Goal: Transaction & Acquisition: Purchase product/service

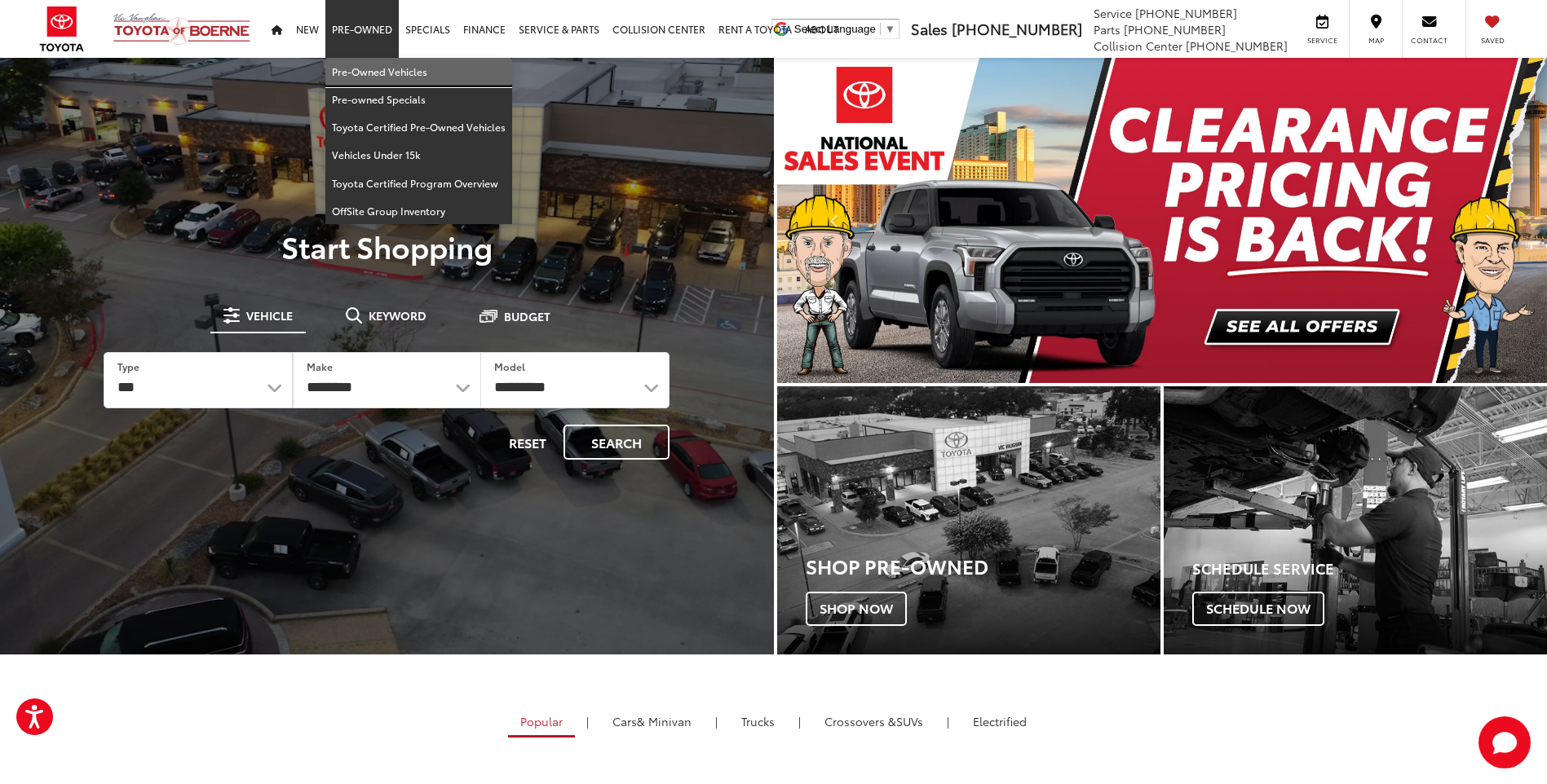
click at [371, 79] on link "Pre-Owned Vehicles" at bounding box center [418, 72] width 187 height 28
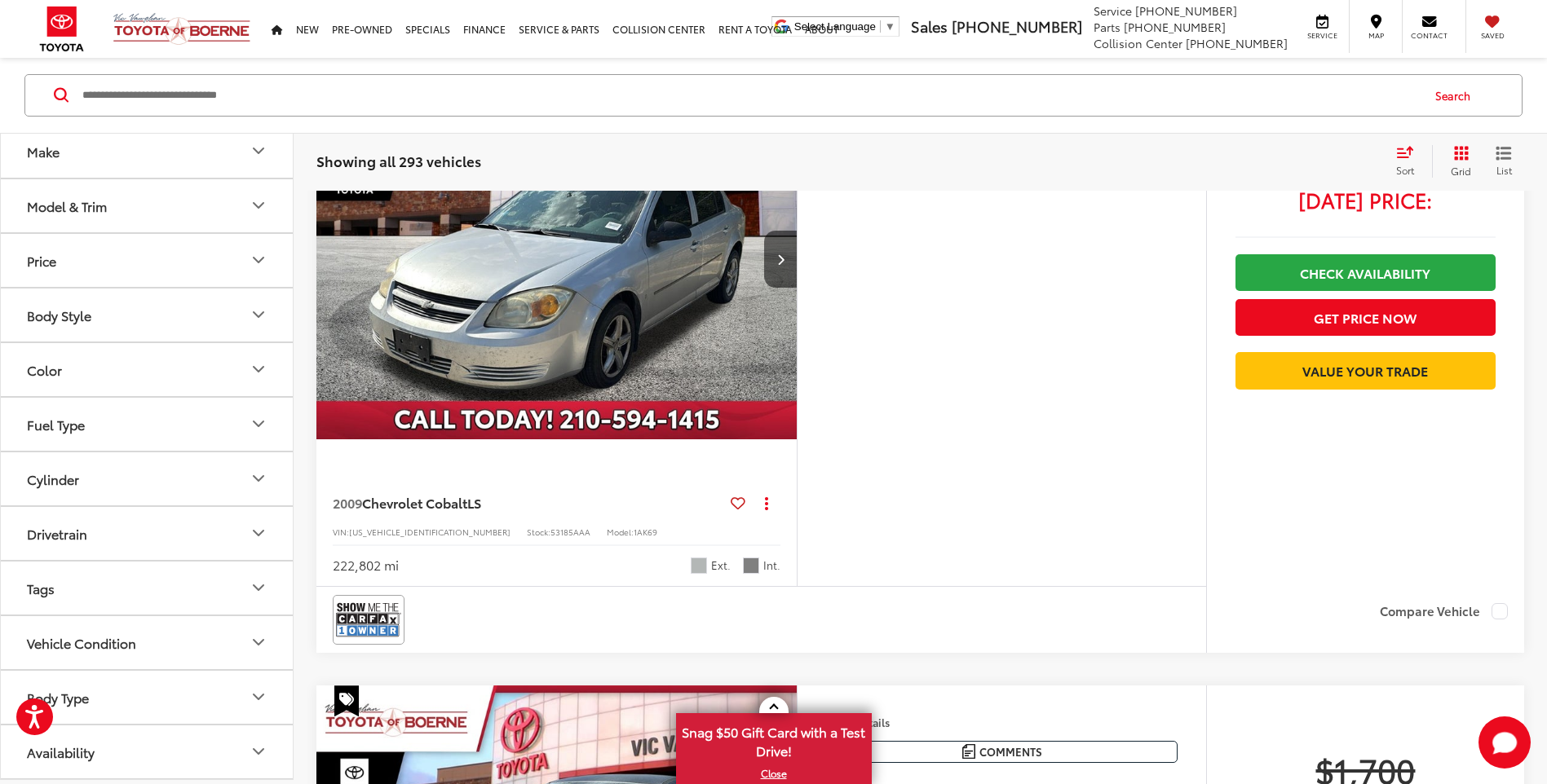
scroll to position [245, 0]
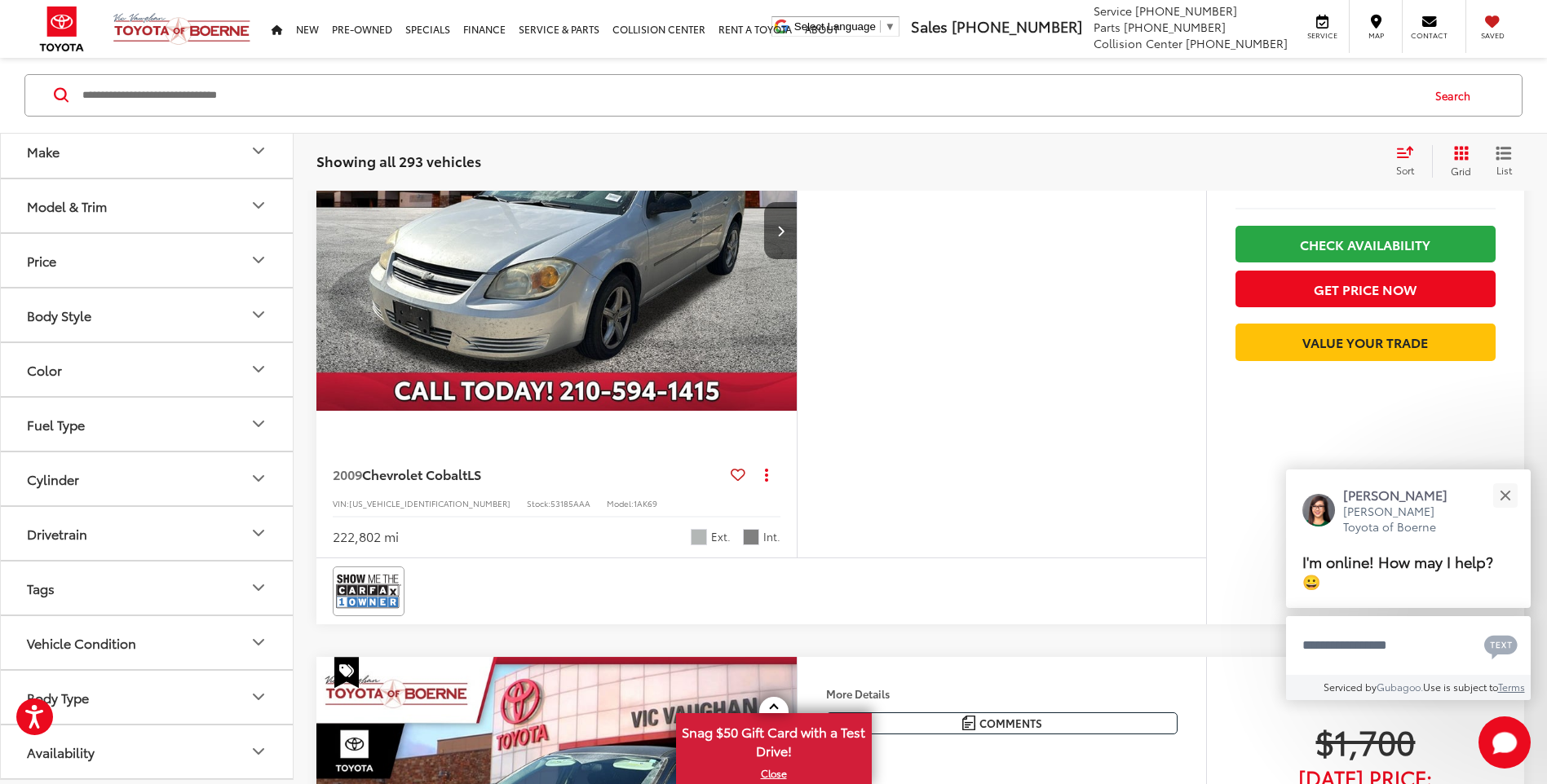
click at [176, 686] on button "Body Type" at bounding box center [148, 697] width 294 height 53
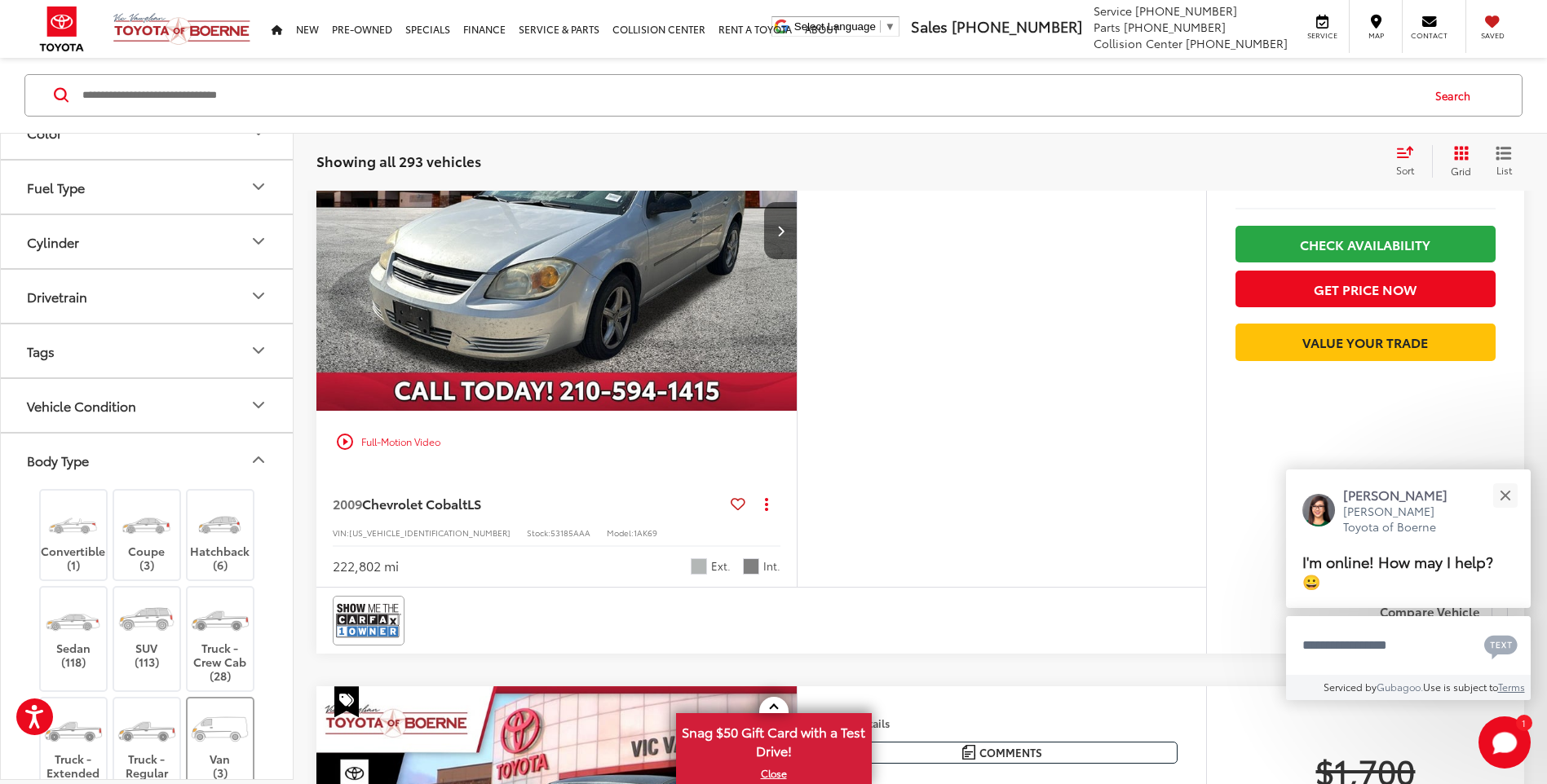
scroll to position [391, 0]
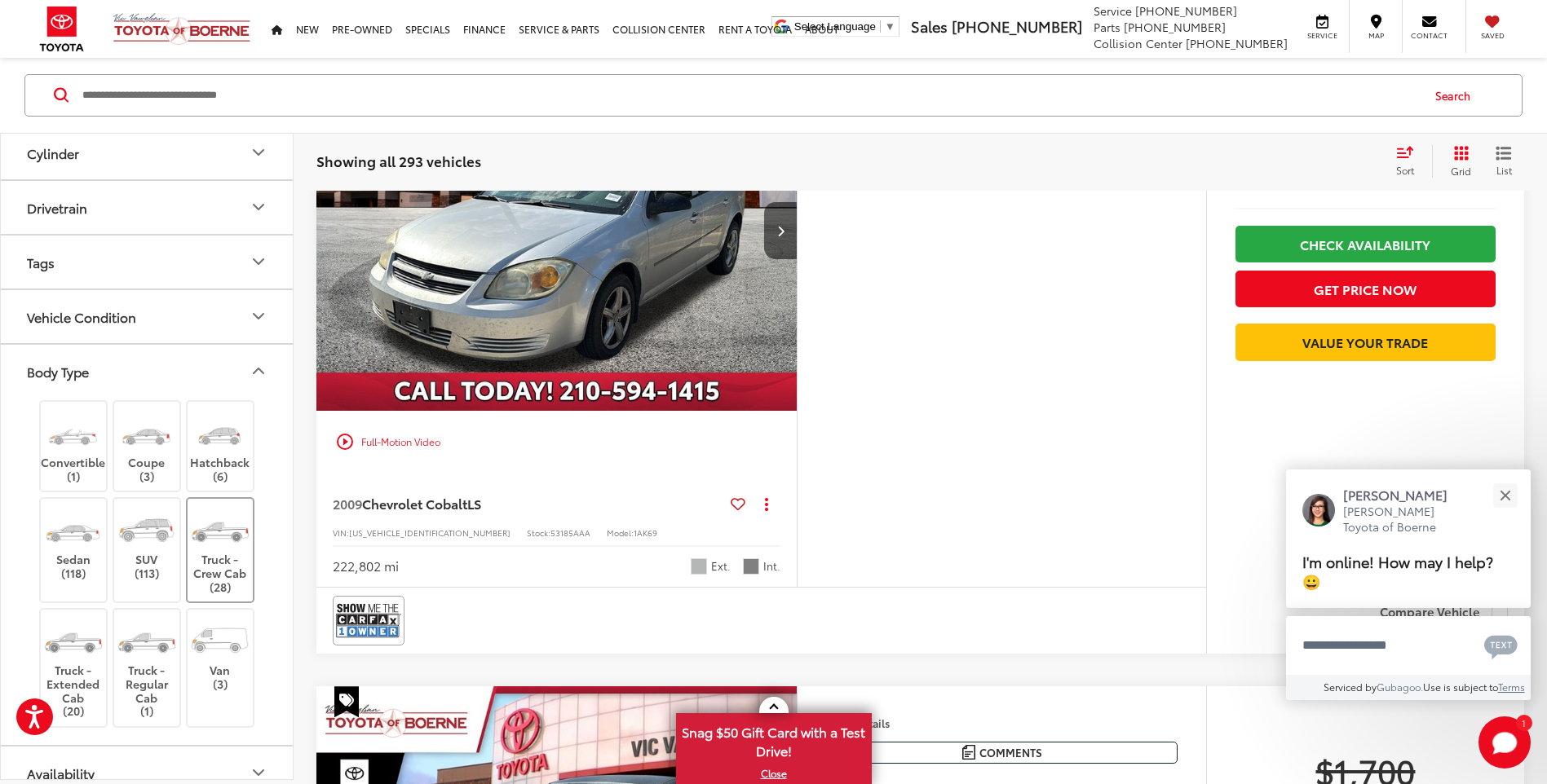
click at [235, 567] on label "Truck - Crew Cab (28)" at bounding box center [221, 550] width 66 height 87
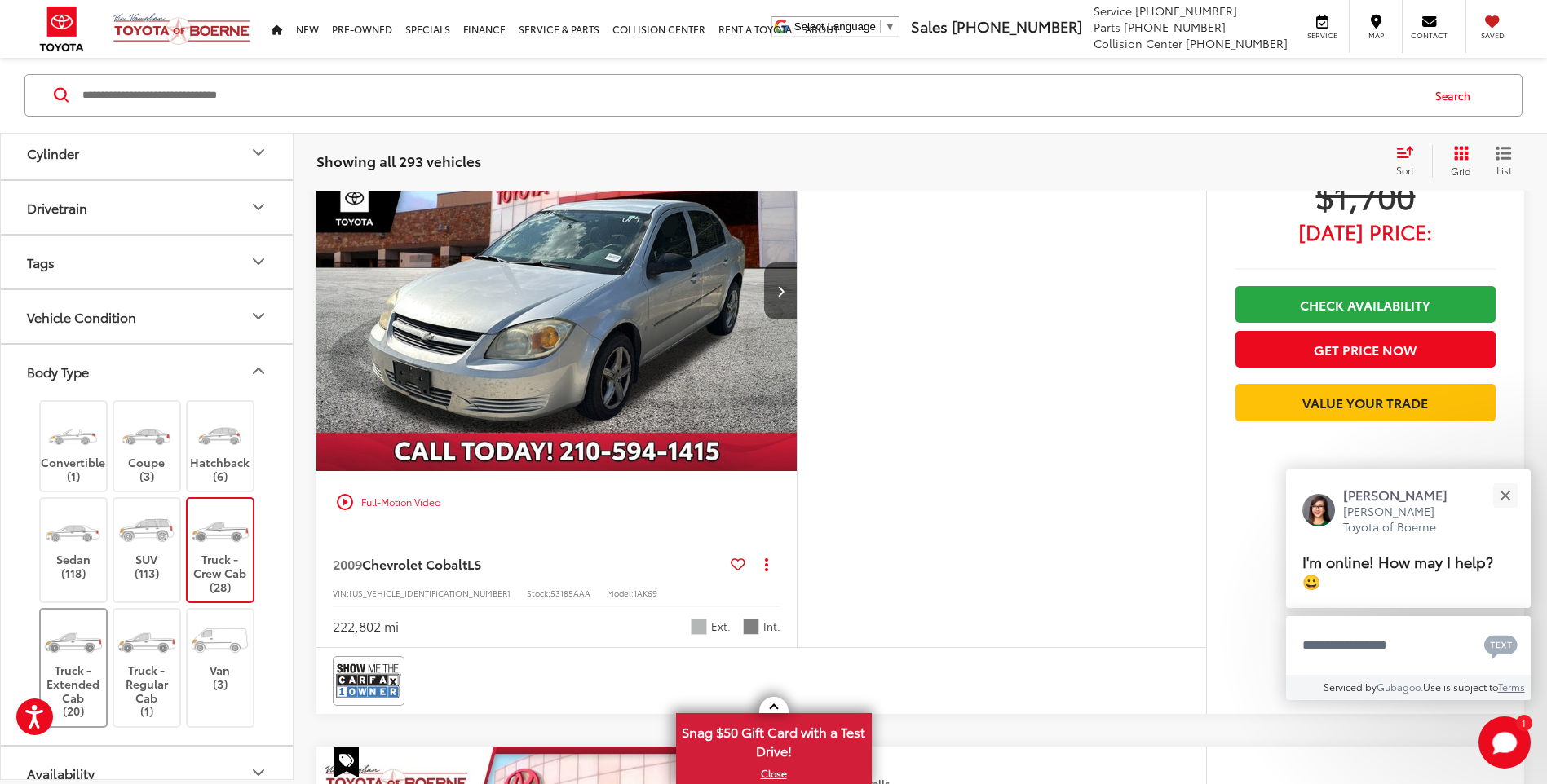
click at [64, 662] on label "Truck - Extended Cab (20)" at bounding box center [74, 668] width 66 height 101
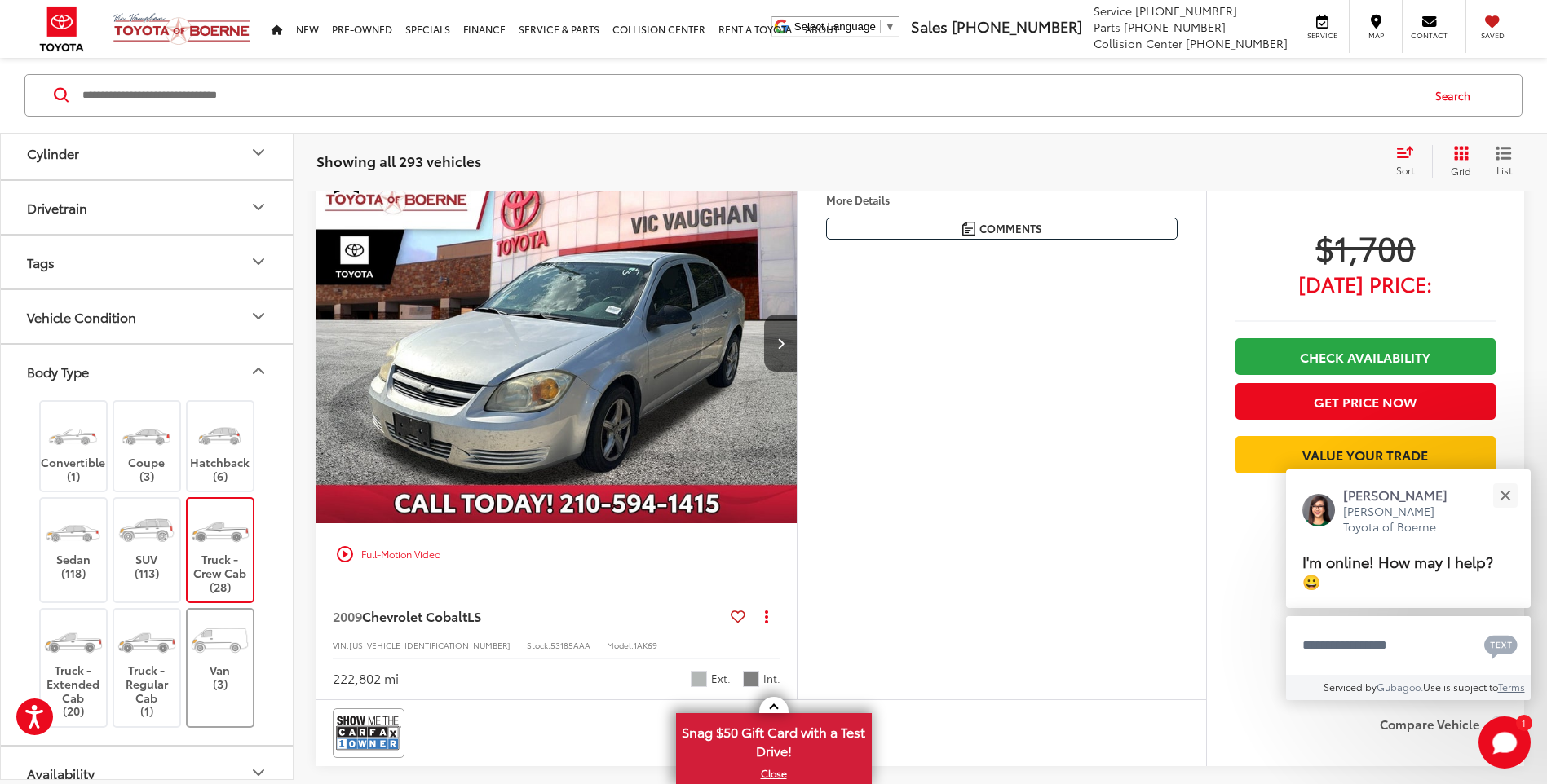
scroll to position [102, 0]
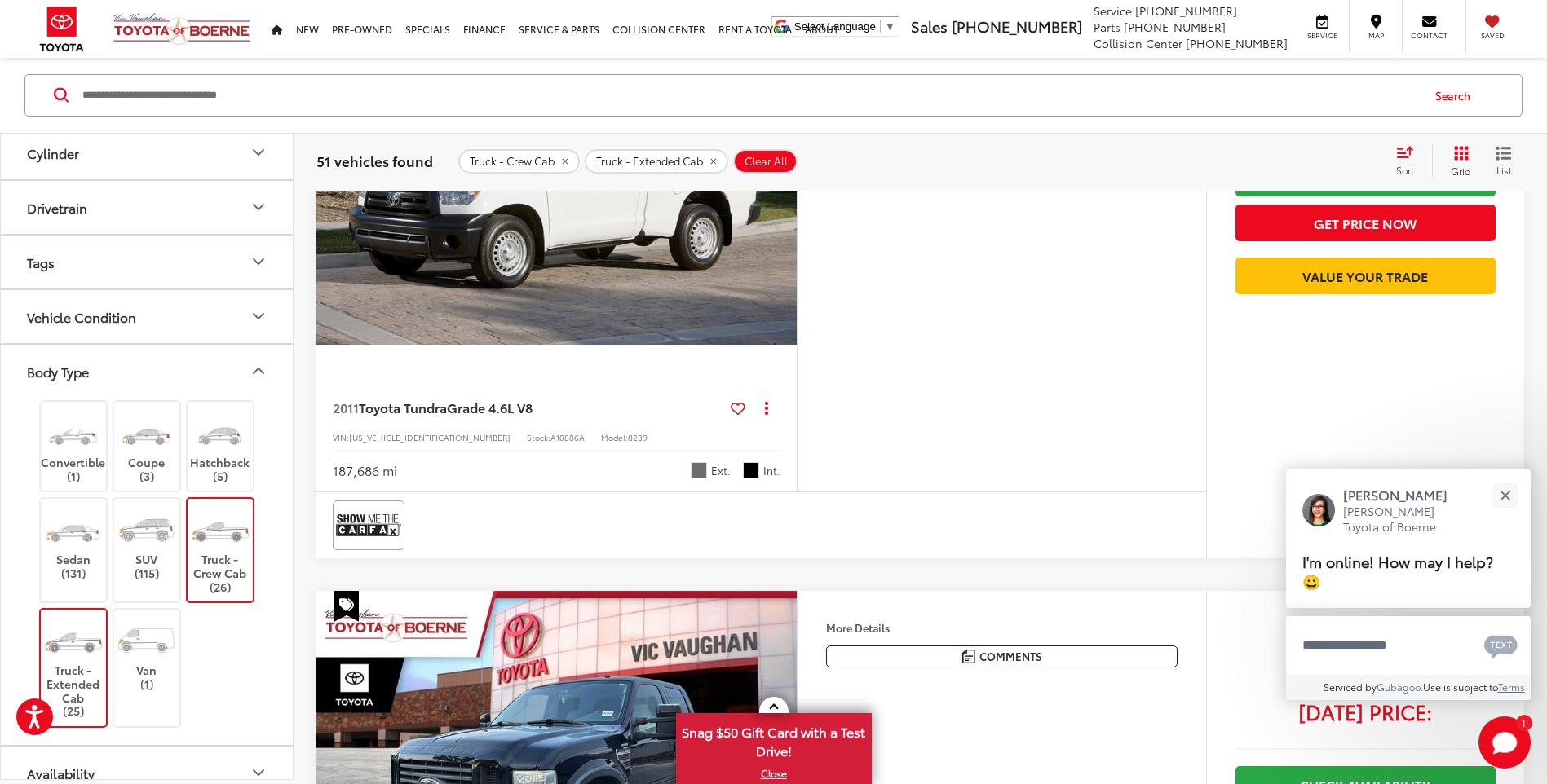
scroll to position [1957, 0]
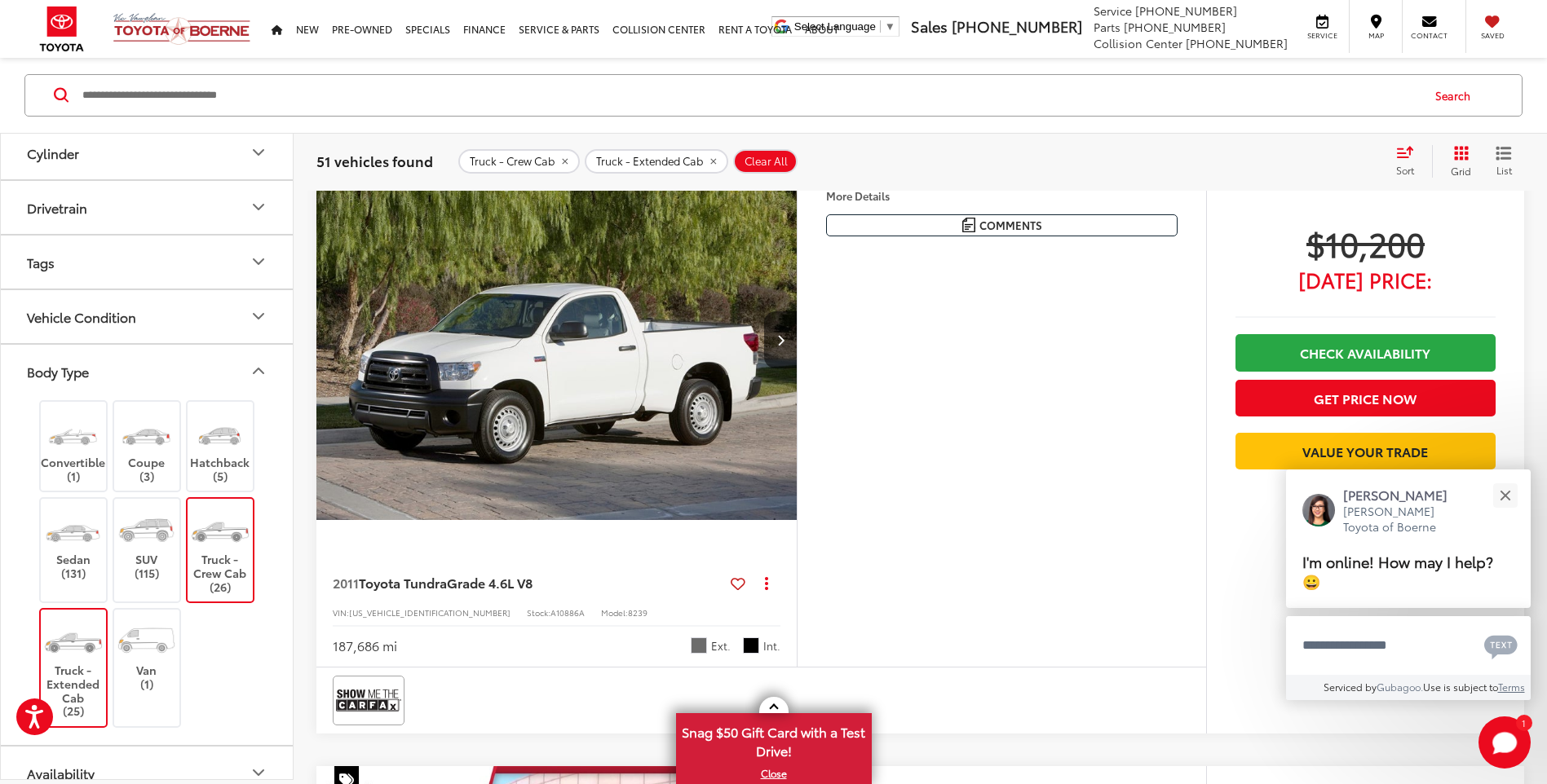
click at [668, 416] on img "2011 Toyota Tundra Grade 4.6L V8 0" at bounding box center [557, 340] width 483 height 362
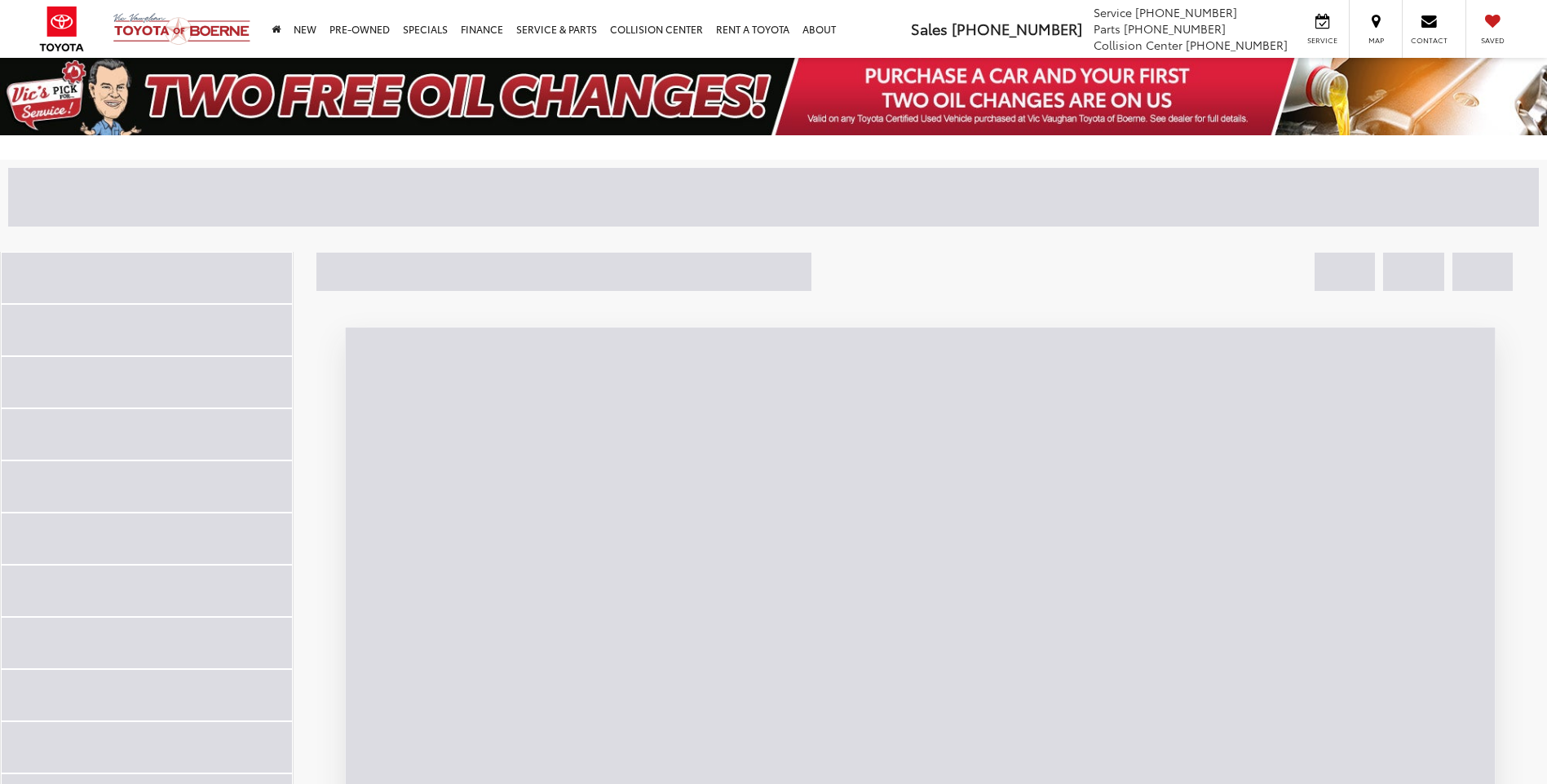
scroll to position [1957, 0]
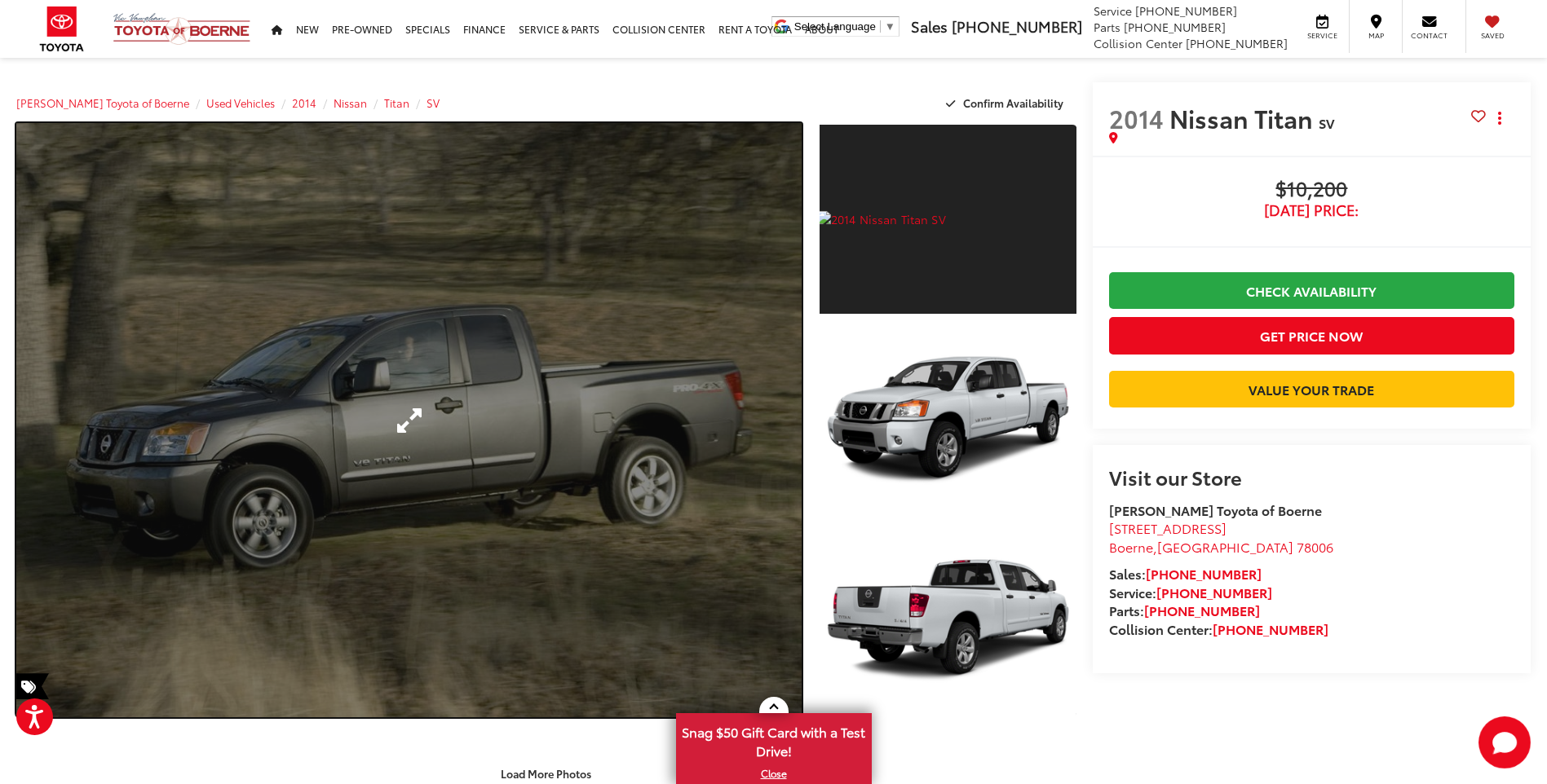
click at [512, 368] on link "Expand Photo 0" at bounding box center [409, 420] width 785 height 595
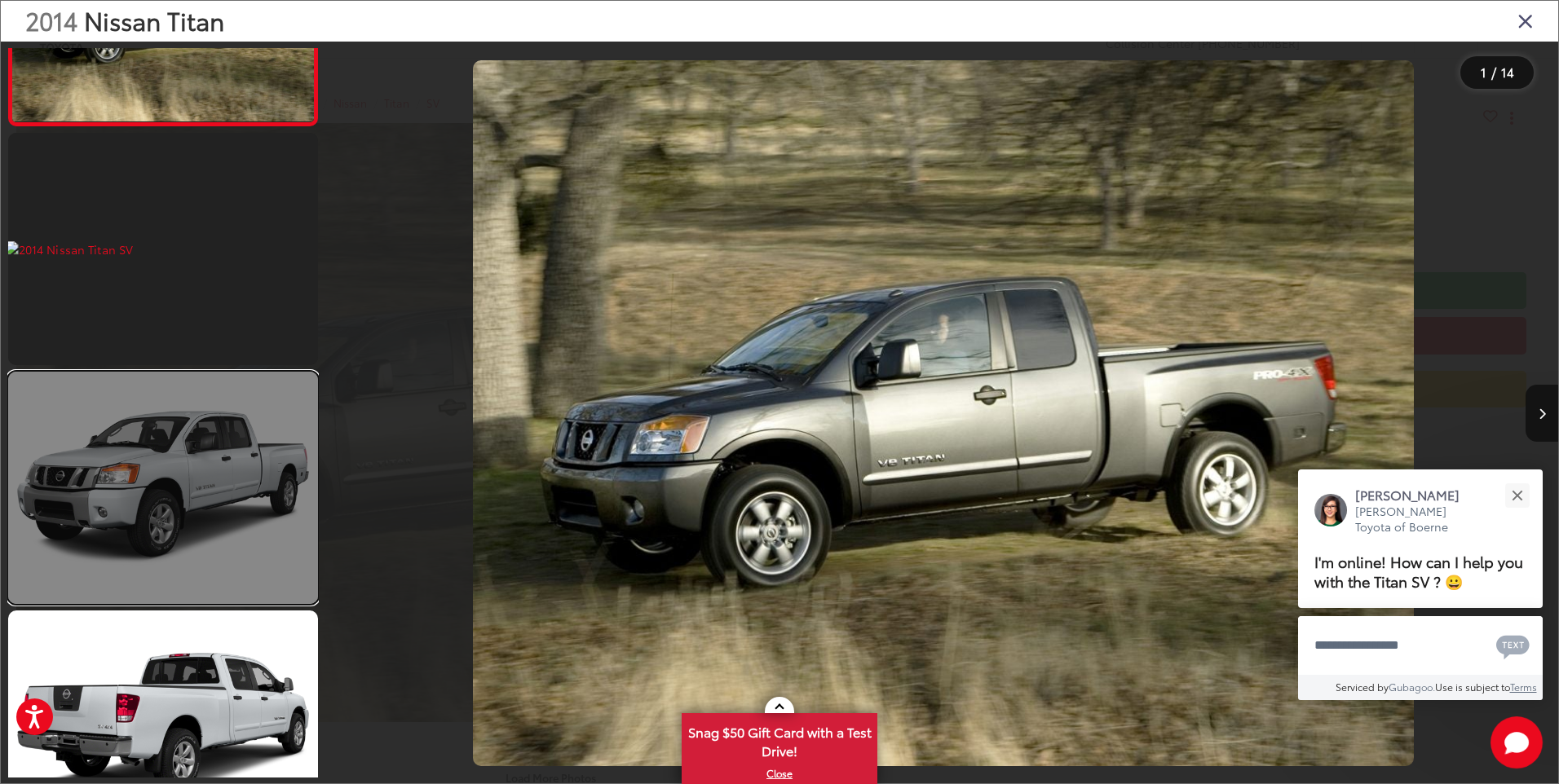
click at [296, 518] on link at bounding box center [163, 488] width 310 height 233
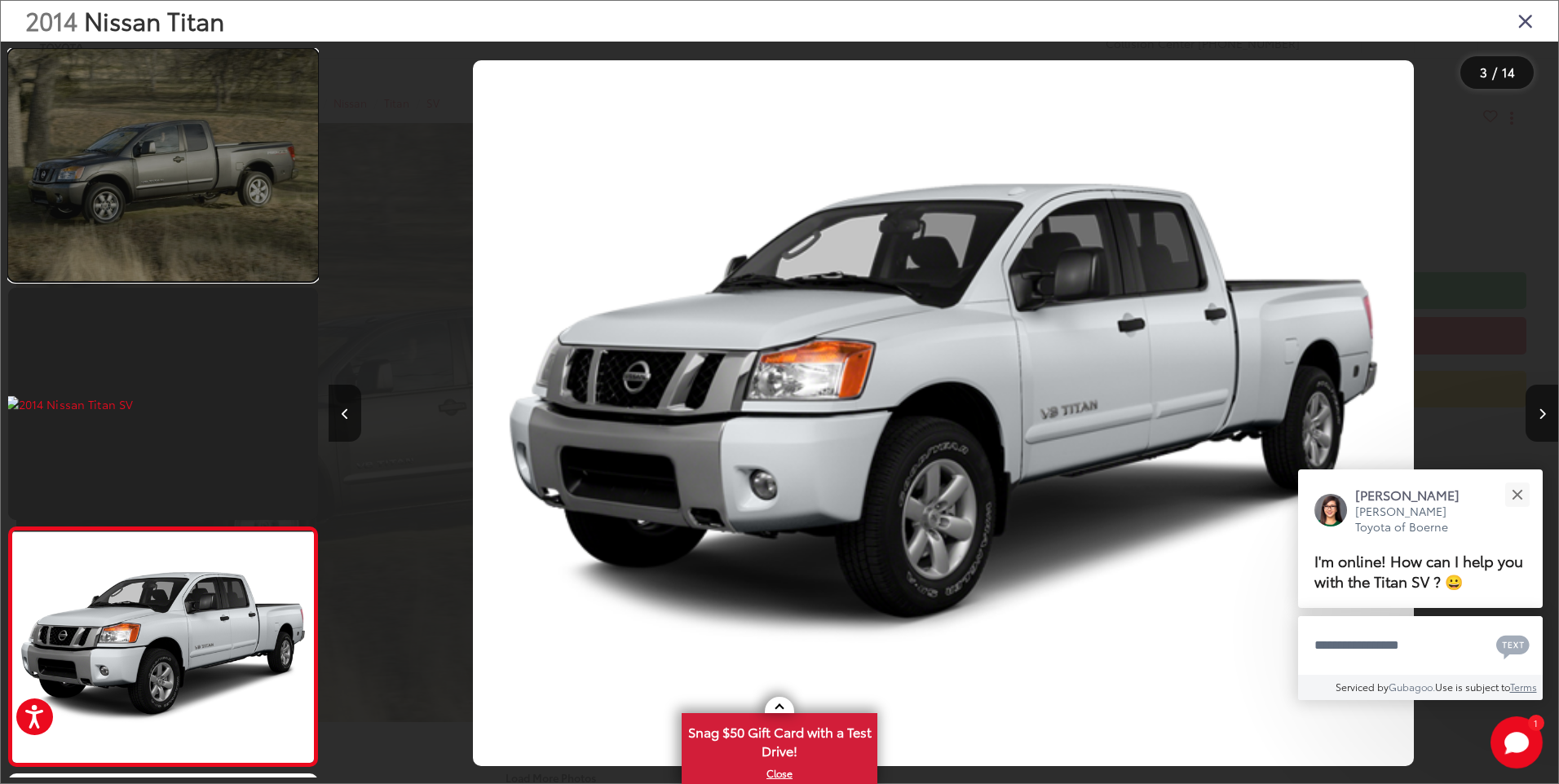
drag, startPoint x: 236, startPoint y: 247, endPoint x: 254, endPoint y: 239, distance: 19.7
click at [236, 247] on link at bounding box center [163, 165] width 310 height 233
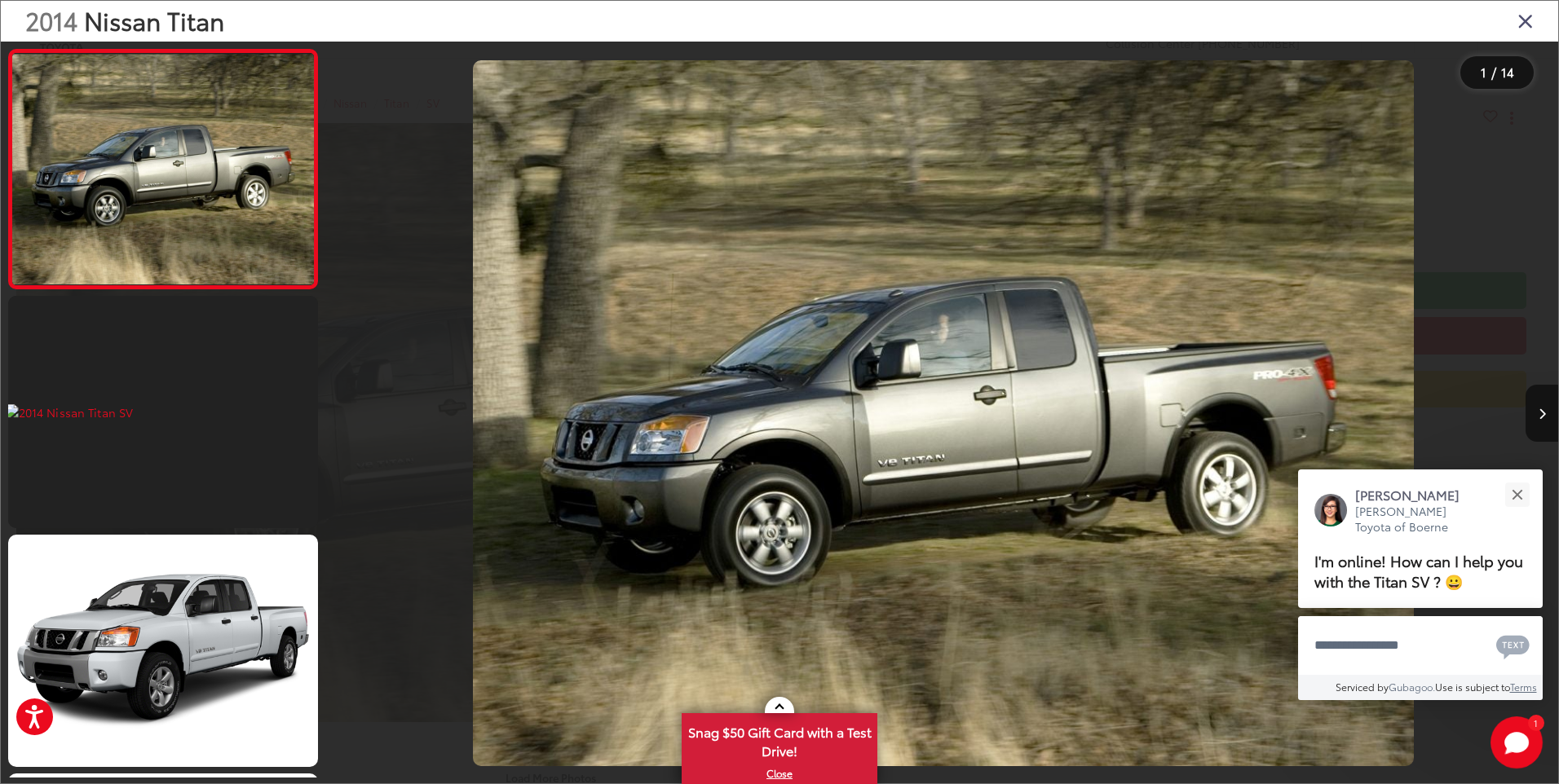
click at [1536, 22] on div "2014 Nissan Titan" at bounding box center [780, 21] width 1557 height 41
click at [1526, 24] on icon "Close gallery" at bounding box center [1526, 20] width 17 height 21
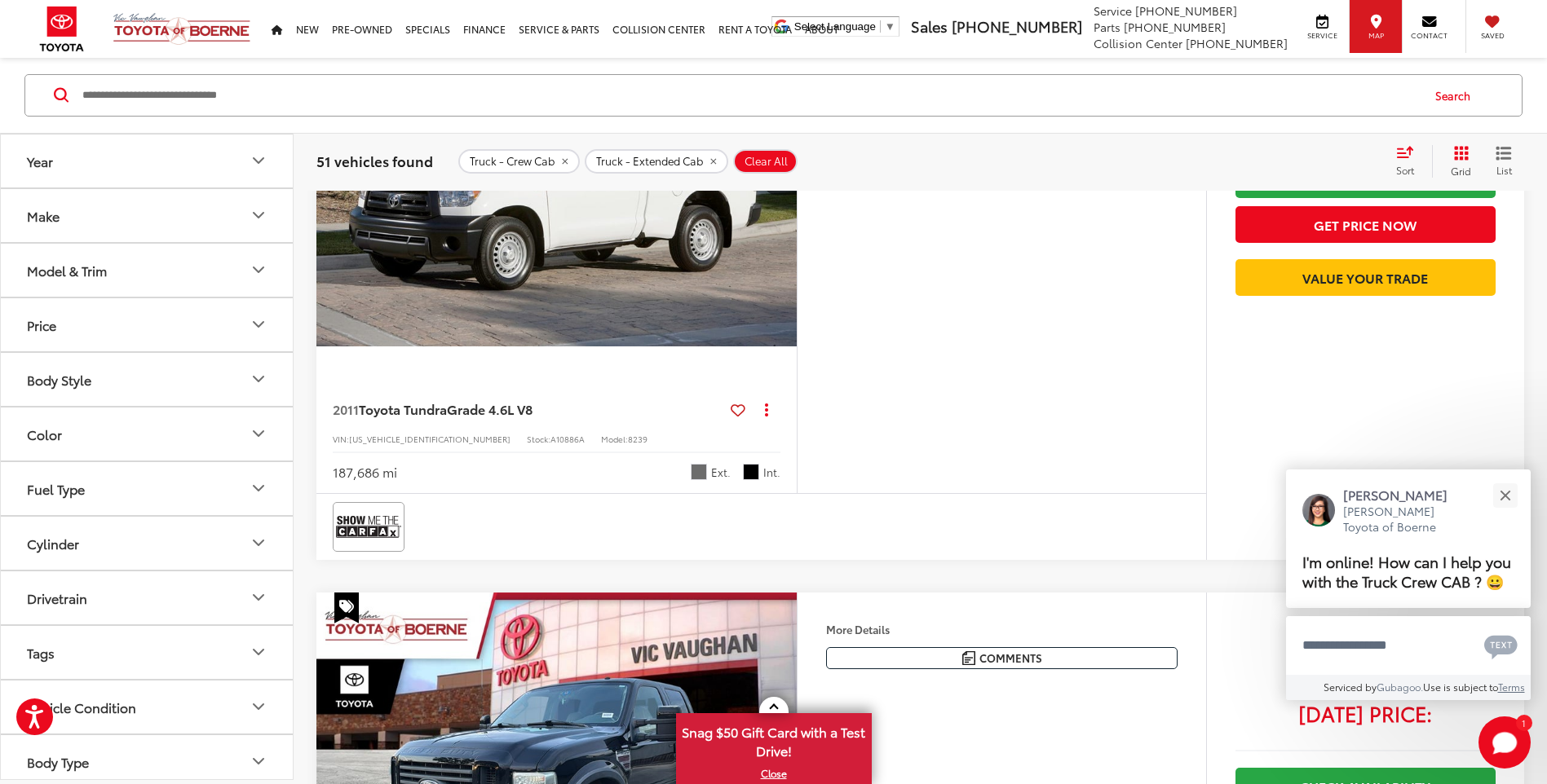
scroll to position [2120, 0]
